Goal: Information Seeking & Learning: Learn about a topic

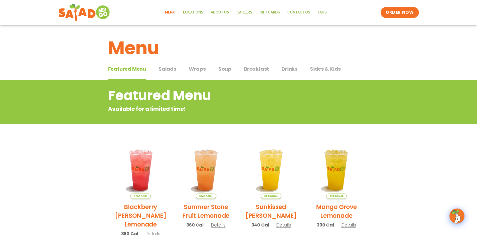
click at [163, 72] on span "Salads" at bounding box center [167, 69] width 18 height 8
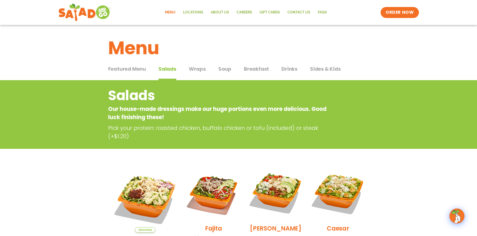
click at [138, 67] on span "Featured Menu" at bounding box center [127, 69] width 38 height 8
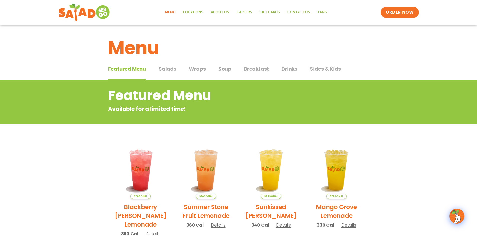
click at [173, 70] on span "Salads" at bounding box center [167, 69] width 18 height 8
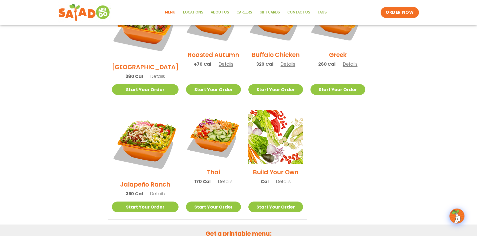
scroll to position [367, 0]
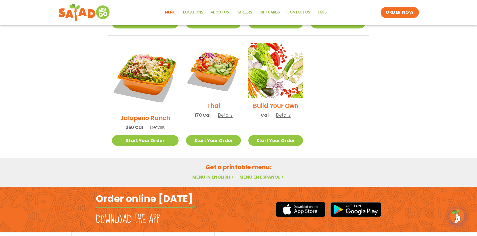
click at [276, 112] on span "Details" at bounding box center [283, 115] width 15 height 6
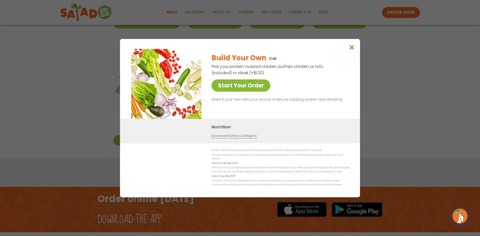
click at [263, 89] on link "Start Your Order" at bounding box center [241, 86] width 59 height 12
click at [350, 49] on icon "Close modal" at bounding box center [352, 47] width 6 height 5
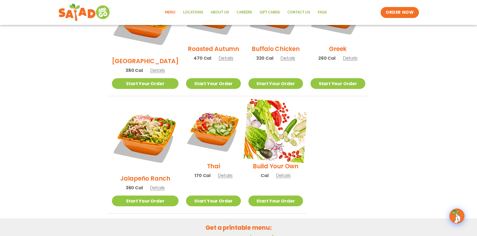
scroll to position [306, 0]
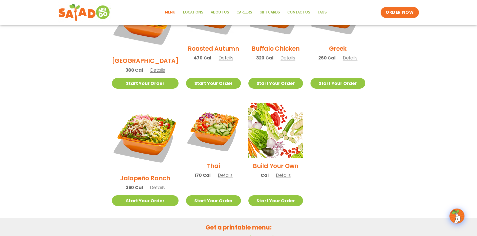
click at [223, 234] on link "Menu in English" at bounding box center [213, 237] width 42 height 6
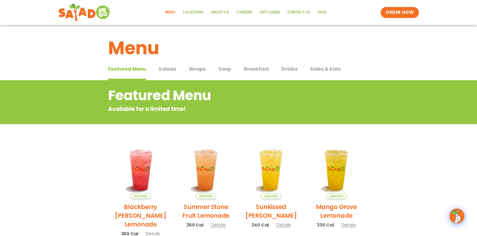
click at [169, 68] on span "Salads" at bounding box center [167, 69] width 18 height 8
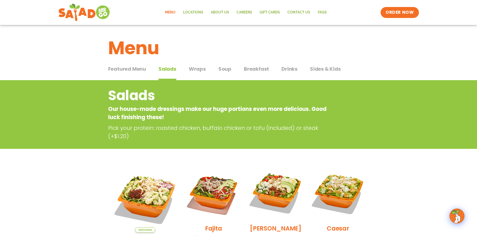
click at [199, 72] on span "Wraps" at bounding box center [197, 69] width 17 height 8
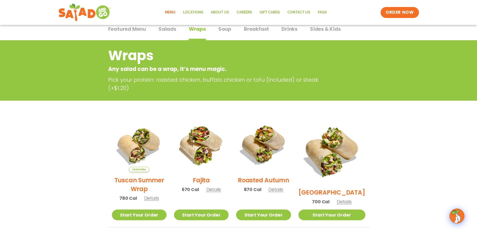
scroll to position [25, 0]
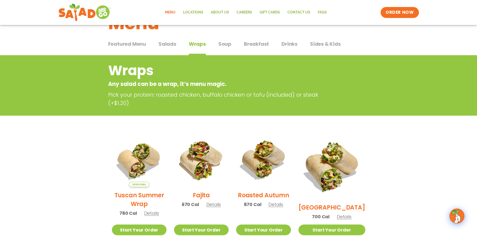
click at [230, 43] on span "Soup" at bounding box center [224, 44] width 13 height 8
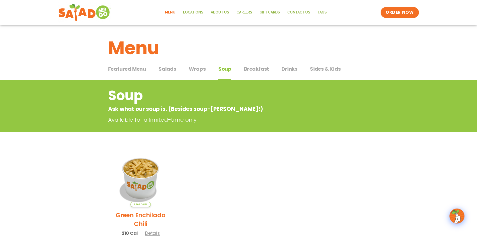
click at [260, 68] on span "Breakfast" at bounding box center [256, 69] width 25 height 8
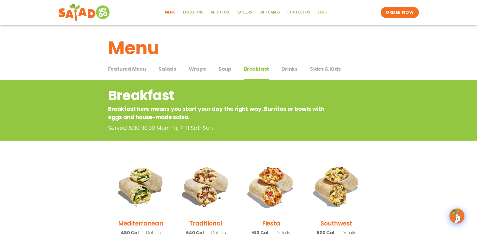
click at [281, 69] on div "Featured Menu Featured Menu Salads Salads Wraps Wraps Soup Soup Breakfast Break…" at bounding box center [238, 72] width 261 height 17
click at [284, 68] on span "Drinks" at bounding box center [289, 69] width 16 height 8
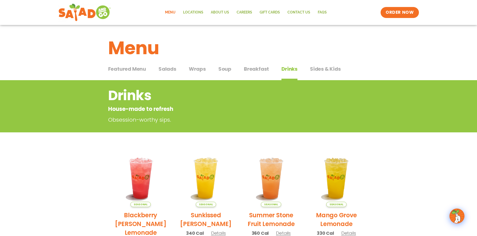
click at [318, 73] on button "Sides & Kids Sides & Kids" at bounding box center [325, 72] width 31 height 15
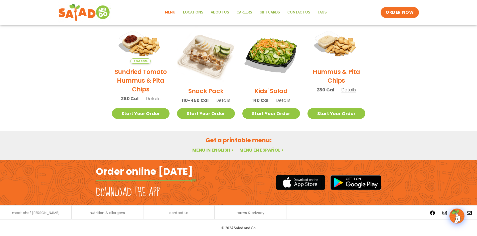
scroll to position [125, 0]
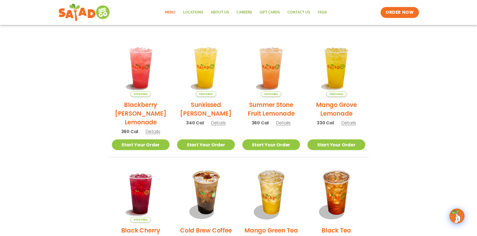
scroll to position [85, 0]
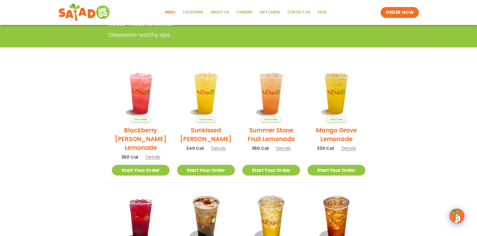
click at [457, 219] on img at bounding box center [457, 216] width 14 height 14
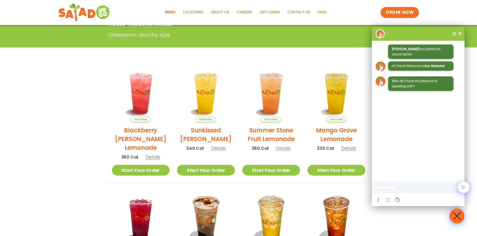
click at [459, 33] on span at bounding box center [459, 33] width 5 height 5
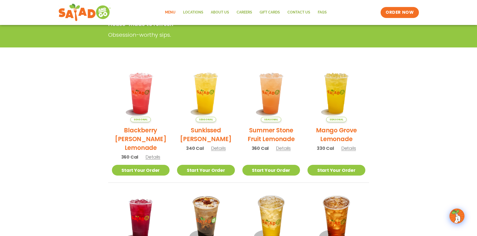
scroll to position [0, 0]
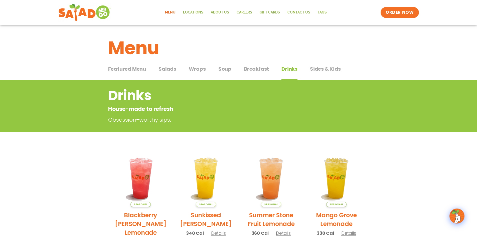
click at [172, 70] on span "Salads" at bounding box center [167, 69] width 18 height 8
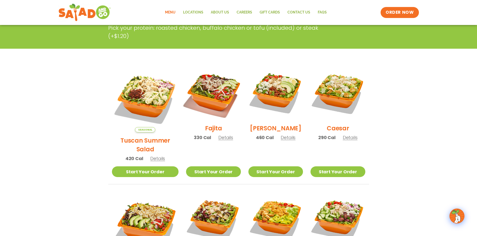
scroll to position [100, 0]
click at [209, 93] on img at bounding box center [213, 93] width 64 height 64
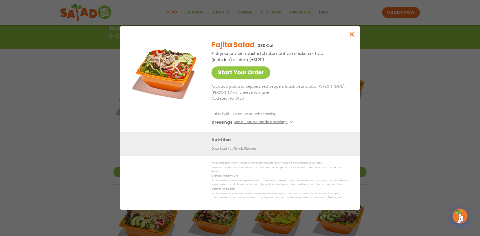
click at [291, 99] on p "Add steak for $1.20" at bounding box center [280, 99] width 137 height 6
click at [305, 69] on div "Fajita Salad 330 Cal Pick your protein: roasted chicken, buffalo chicken or tof…" at bounding box center [280, 84] width 137 height 96
click at [355, 35] on icon "Close modal" at bounding box center [352, 34] width 6 height 5
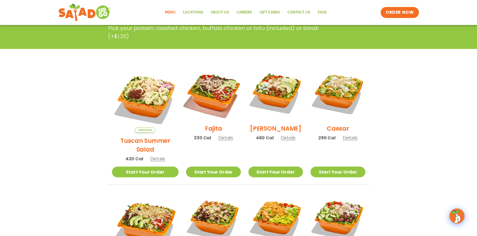
scroll to position [125, 0]
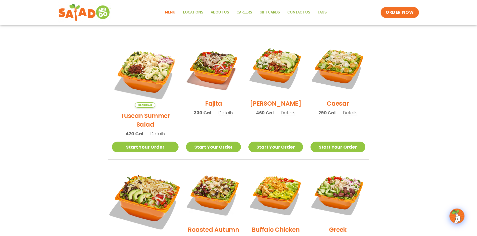
click at [143, 192] on img at bounding box center [145, 201] width 78 height 78
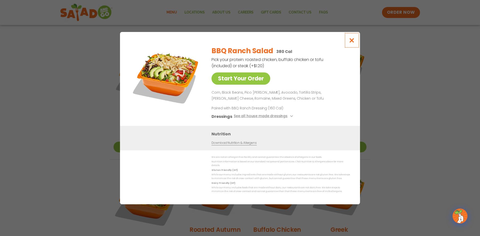
click at [352, 43] on icon "Close modal" at bounding box center [352, 40] width 6 height 5
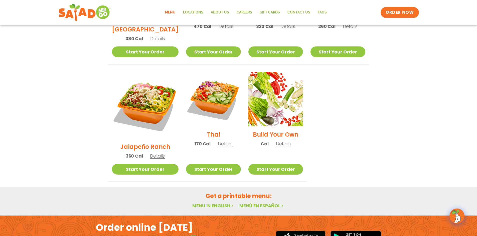
scroll to position [350, 0]
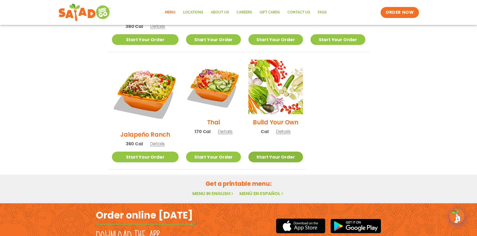
click at [258, 152] on link "Start Your Order" at bounding box center [275, 157] width 55 height 11
